Goal: Information Seeking & Learning: Learn about a topic

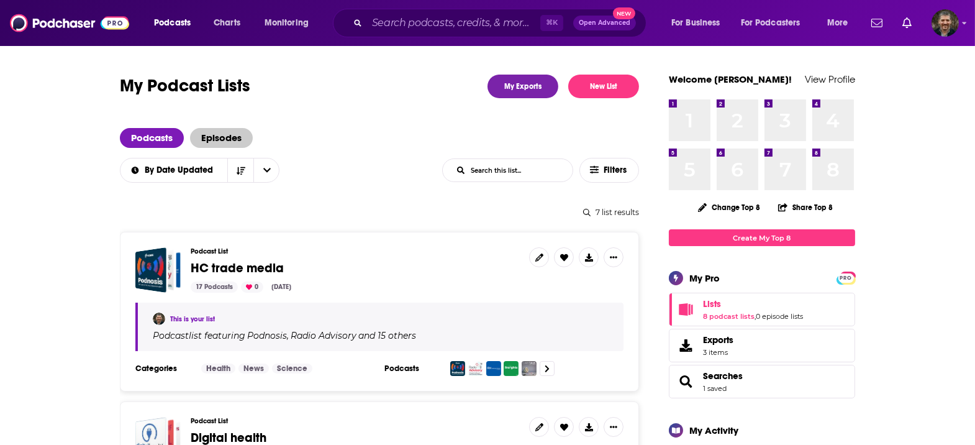
click at [253, 128] on span "Episodes" at bounding box center [221, 138] width 63 height 20
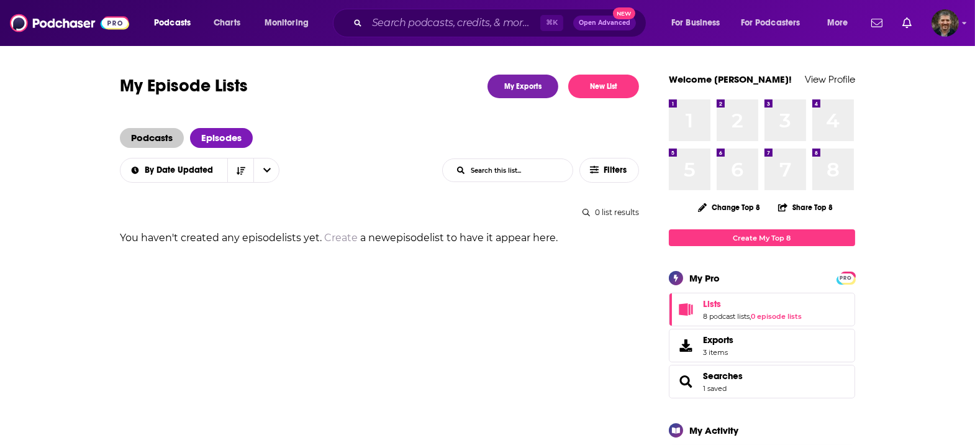
click at [184, 128] on span "Podcasts" at bounding box center [152, 138] width 64 height 20
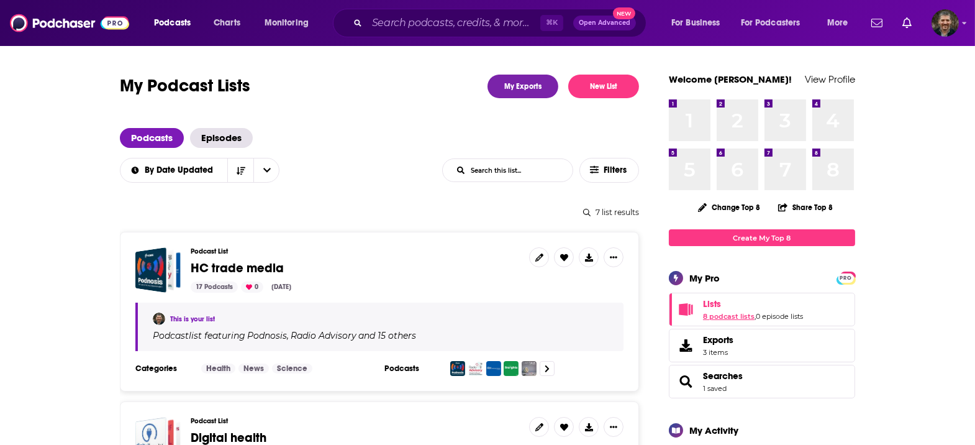
click at [703, 312] on link "8 podcast lists" at bounding box center [729, 316] width 52 height 9
click at [566, 207] on div "7 list results" at bounding box center [379, 211] width 519 height 9
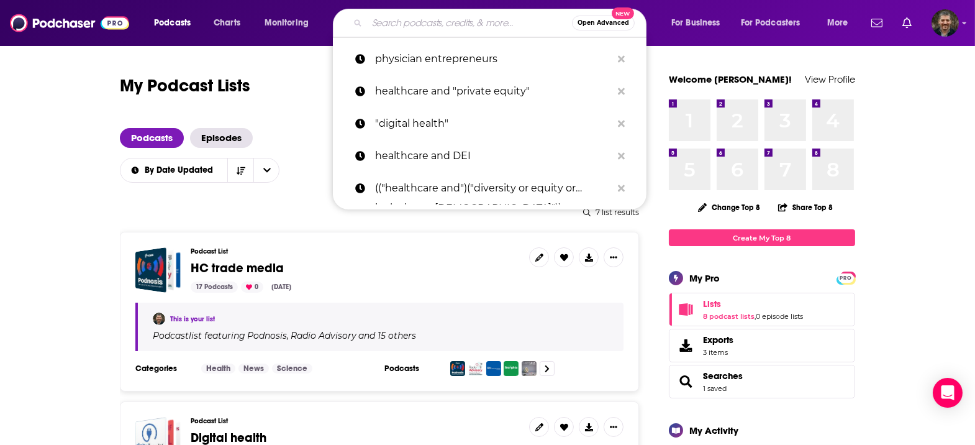
click at [430, 25] on input "Search podcasts, credits, & more..." at bounding box center [469, 23] width 205 height 20
click at [412, 61] on p "physician entrepreneurs" at bounding box center [493, 59] width 237 height 32
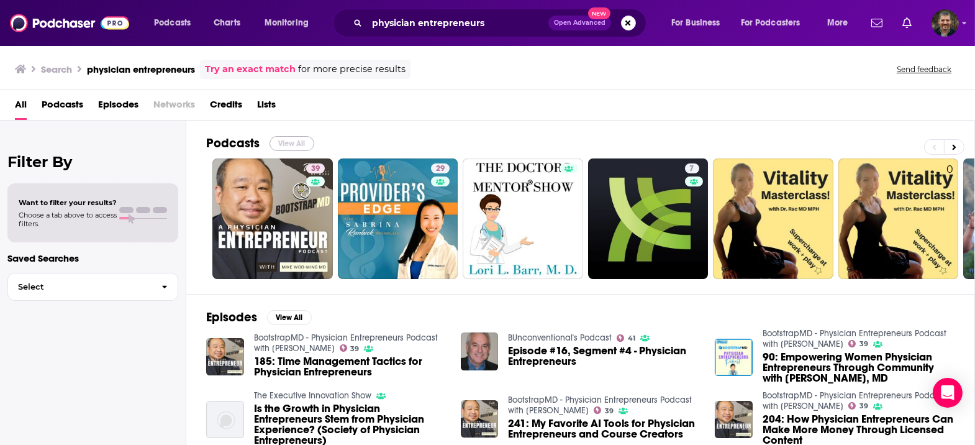
click at [270, 136] on button "View All" at bounding box center [292, 143] width 45 height 15
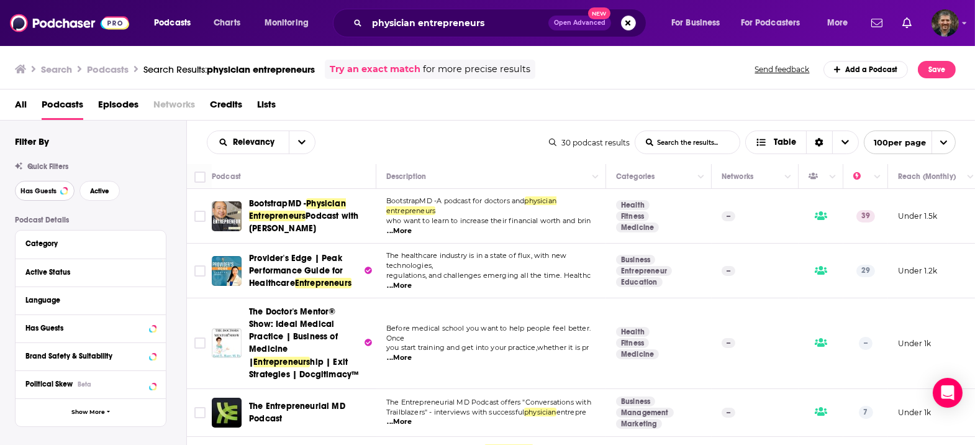
click at [34, 188] on span "Has Guests" at bounding box center [38, 191] width 36 height 7
click at [90, 188] on span "Active" at bounding box center [99, 191] width 19 height 7
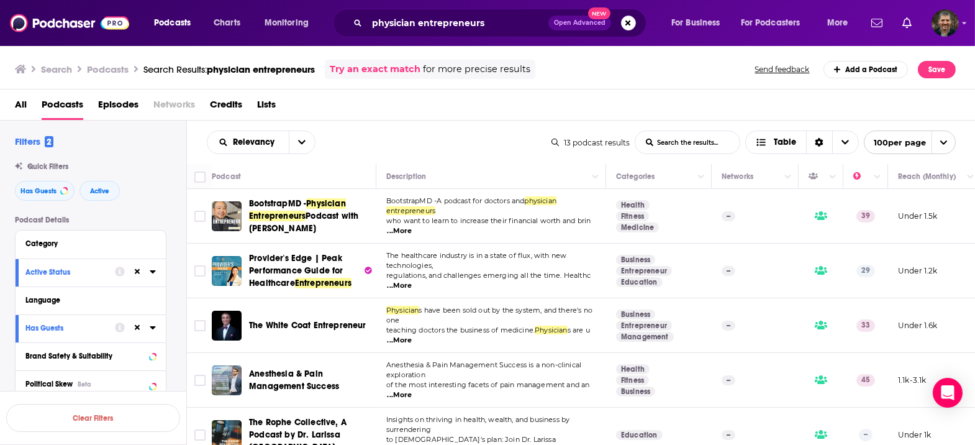
click at [412, 390] on span "...More" at bounding box center [400, 395] width 25 height 10
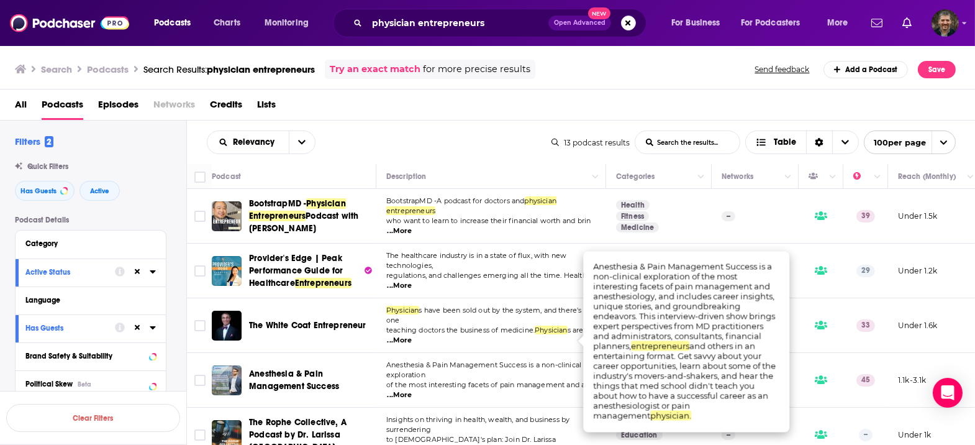
click at [284, 292] on div "Podcasts Charts Monitoring physician entrepreneurs Open Advanced New For Busine…" at bounding box center [487, 222] width 975 height 445
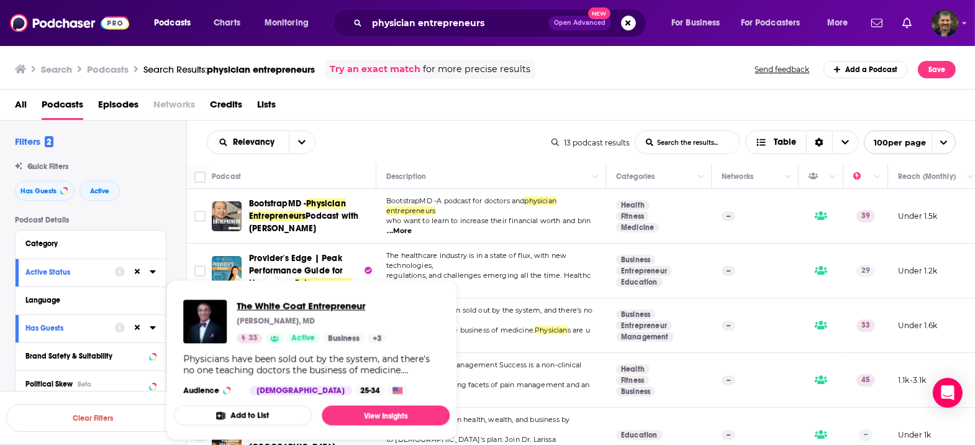
click at [283, 300] on span "The White Coat Entrepreneur" at bounding box center [312, 306] width 150 height 12
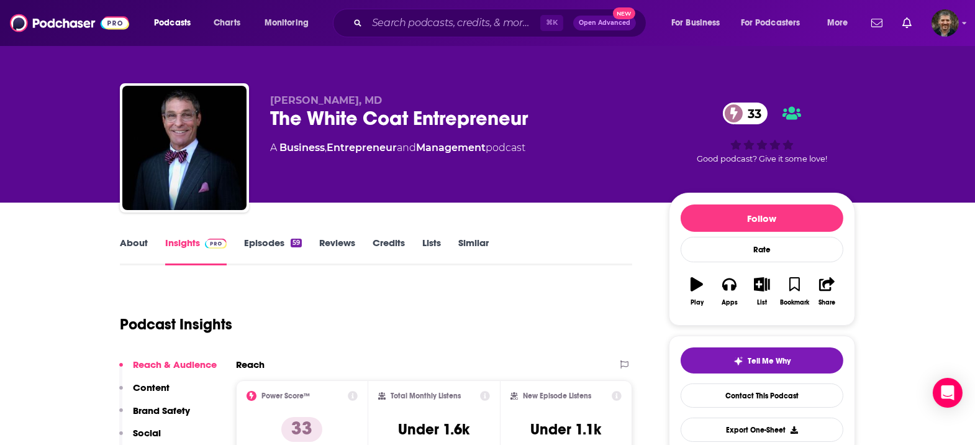
click at [296, 237] on link "Episodes 59" at bounding box center [273, 251] width 58 height 29
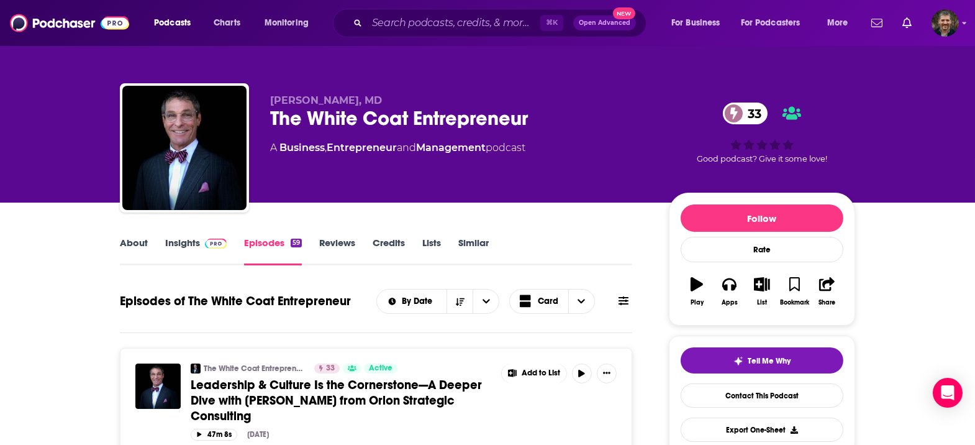
click at [148, 237] on link "About" at bounding box center [134, 251] width 28 height 29
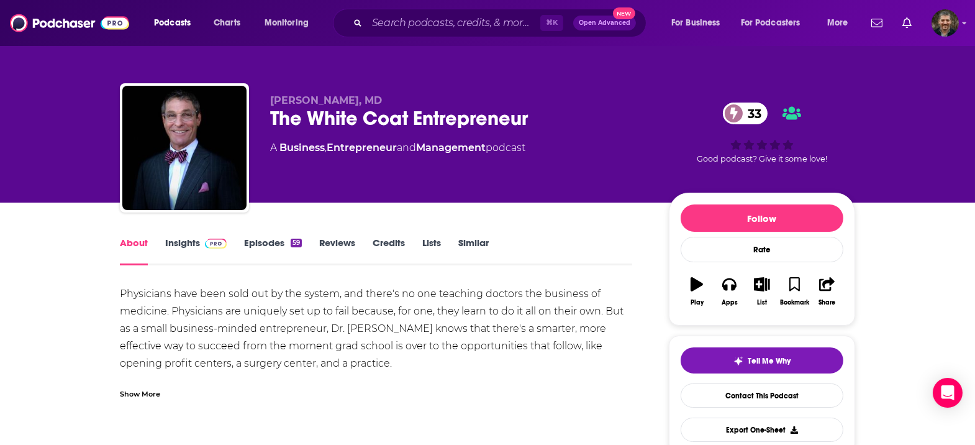
click at [227, 237] on span at bounding box center [213, 243] width 27 height 12
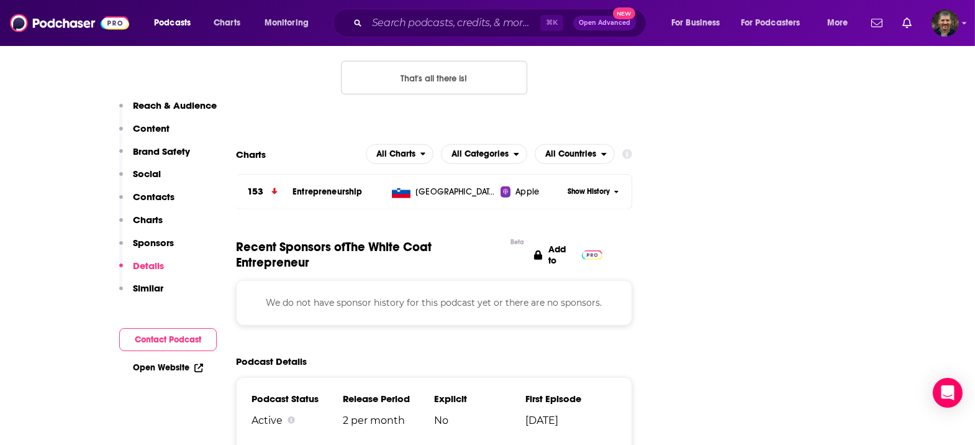
scroll to position [1436, 0]
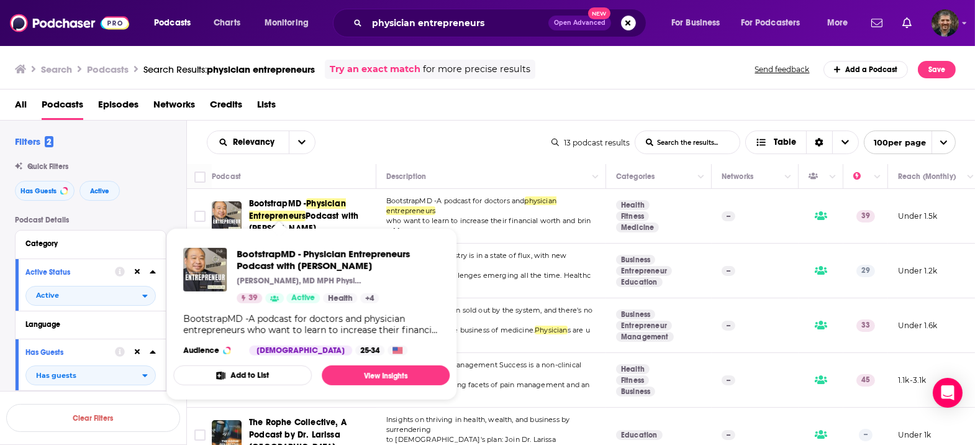
click at [249, 198] on span "Physician Entrepreneurs" at bounding box center [297, 209] width 97 height 23
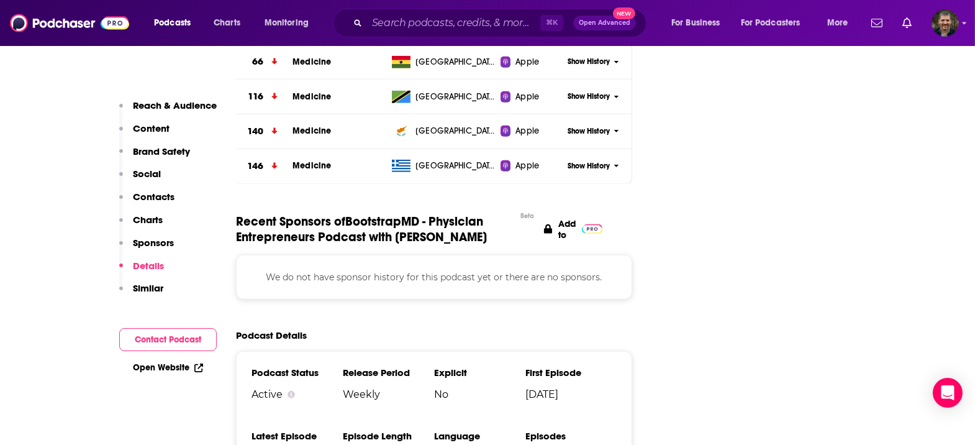
scroll to position [1529, 0]
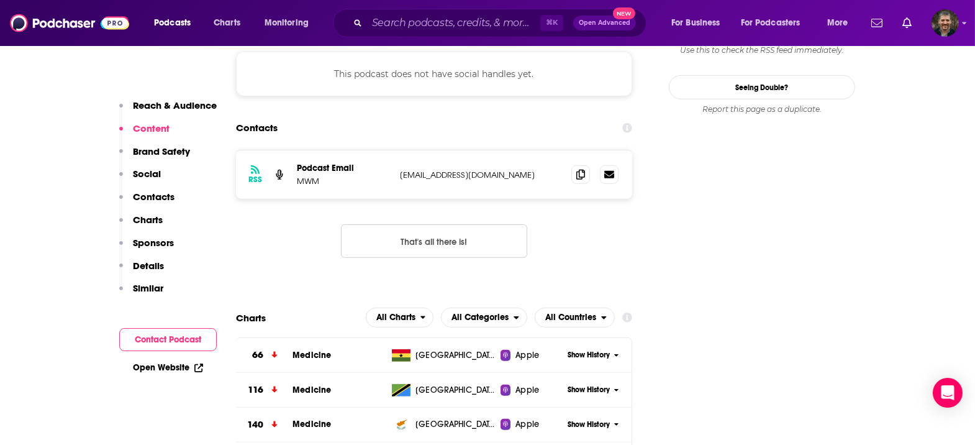
scroll to position [0, 0]
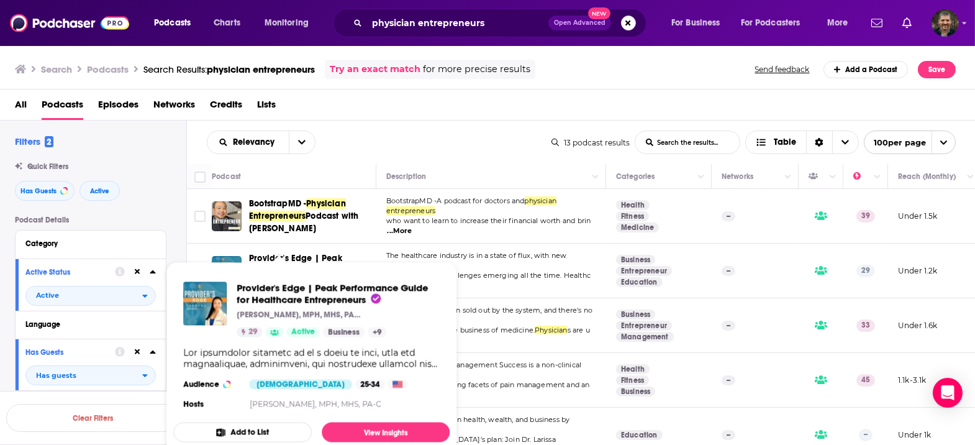
click at [249, 253] on span "Provider's Edge | Peak Performance Guide for Healthcare" at bounding box center [296, 270] width 94 height 35
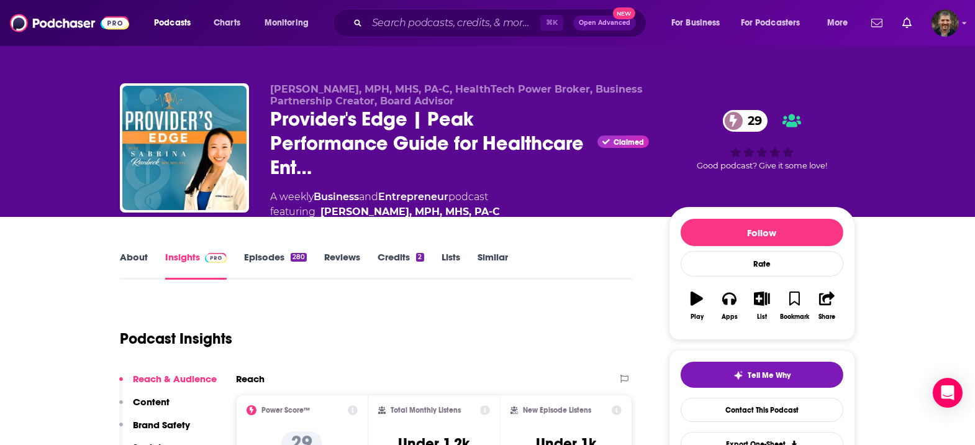
click at [148, 251] on link "About" at bounding box center [134, 265] width 28 height 29
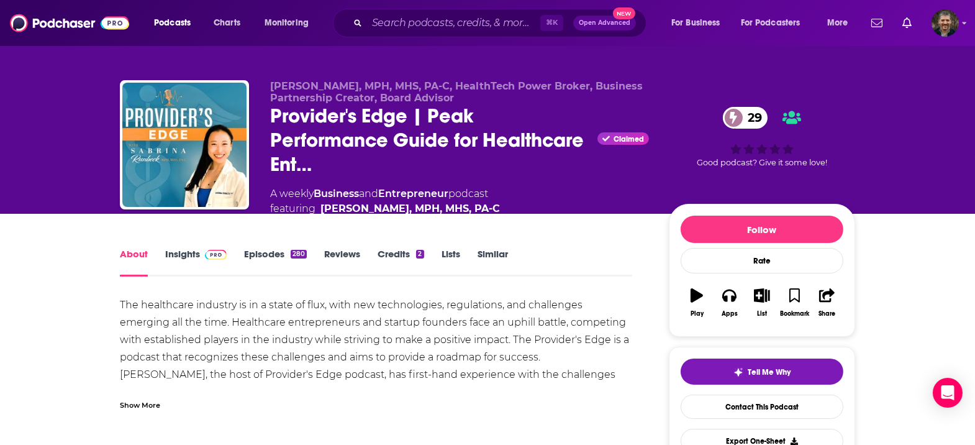
scroll to position [4, 0]
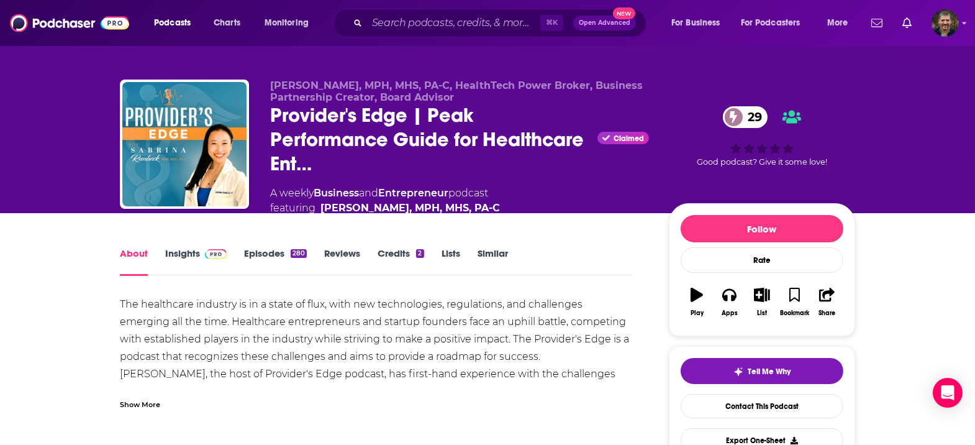
click at [160, 398] on div "Show More" at bounding box center [140, 404] width 40 height 12
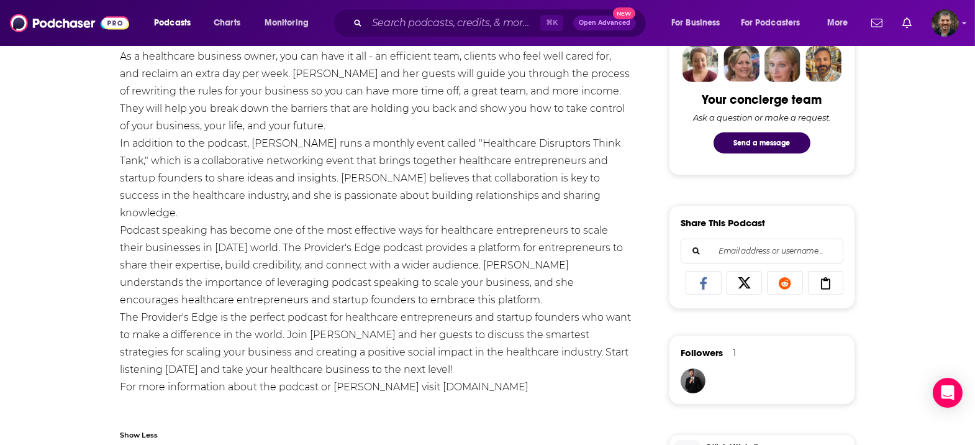
scroll to position [0, 0]
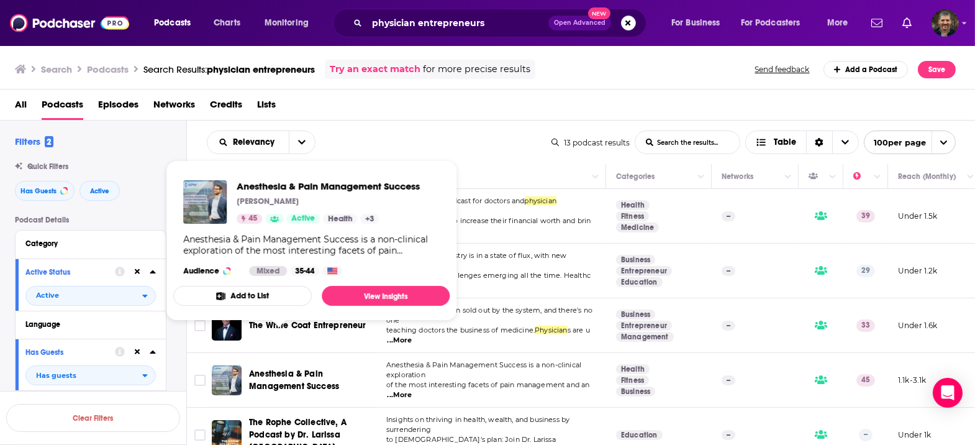
click at [265, 368] on span "Anesthesia & Pain Management Success" at bounding box center [294, 379] width 90 height 23
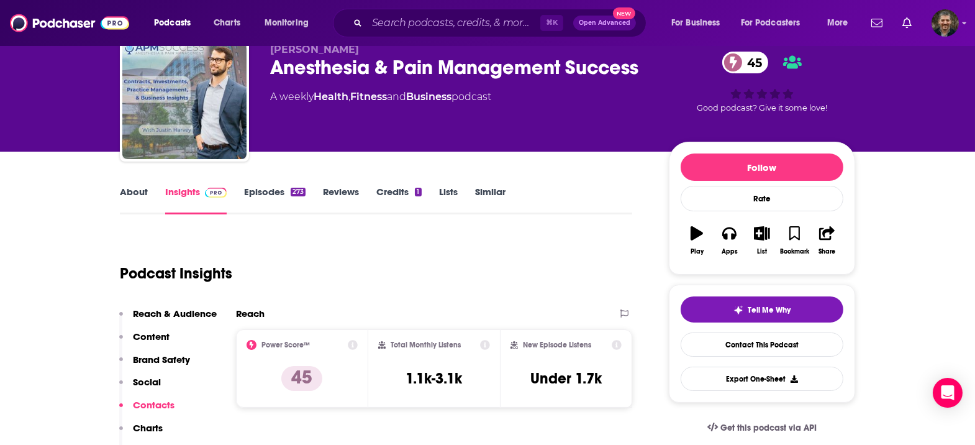
scroll to position [81, 0]
